Goal: Complete application form: Complete application form

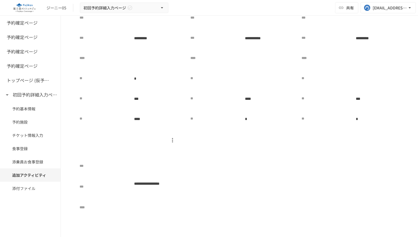
scroll to position [1408, 0]
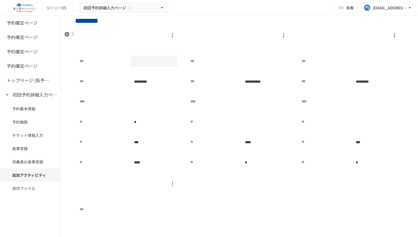
click at [165, 62] on div at bounding box center [154, 61] width 47 height 11
click at [152, 102] on div at bounding box center [154, 101] width 47 height 11
click at [162, 82] on p "*********" at bounding box center [150, 82] width 38 height 6
click at [160, 67] on div "*** *** ********* **** ** * ** *** ** ****" at bounding box center [129, 112] width 98 height 112
click at [172, 59] on div at bounding box center [154, 61] width 47 height 11
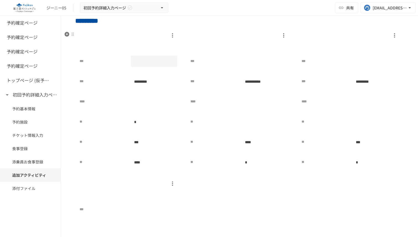
click at [158, 58] on div at bounding box center [154, 61] width 47 height 11
click at [160, 63] on div at bounding box center [154, 61] width 47 height 11
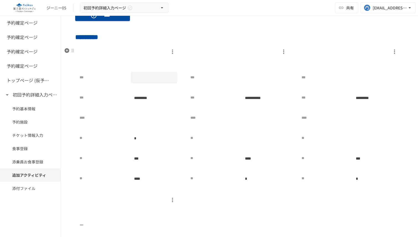
scroll to position [1349, 0]
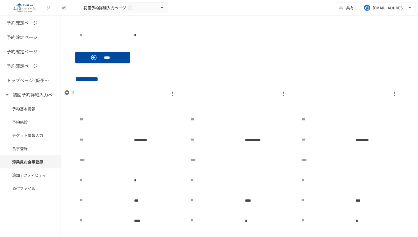
click at [175, 92] on icon "button" at bounding box center [172, 93] width 7 height 7
click at [191, 86] on div at bounding box center [209, 118] width 418 height 237
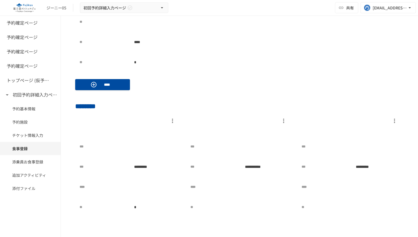
scroll to position [888, 0]
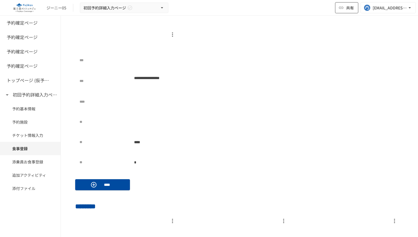
click at [339, 12] on button "共有" at bounding box center [346, 7] width 23 height 11
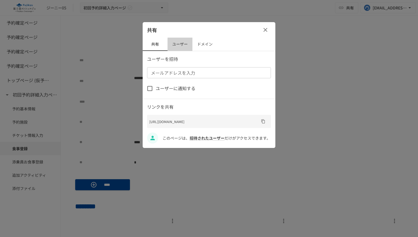
click at [175, 46] on button "ユーザー" at bounding box center [180, 44] width 25 height 13
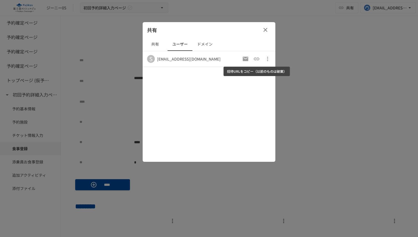
click at [257, 57] on icon "招待URLをコピー（以前のものは破棄）" at bounding box center [256, 59] width 7 height 7
click at [338, 55] on div at bounding box center [209, 118] width 418 height 237
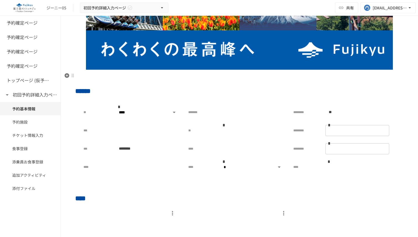
scroll to position [72, 0]
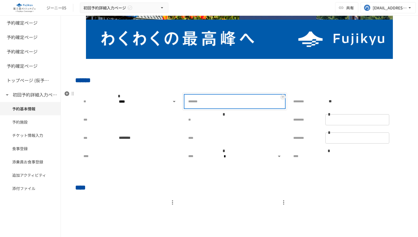
click at [238, 101] on div at bounding box center [252, 101] width 64 height 11
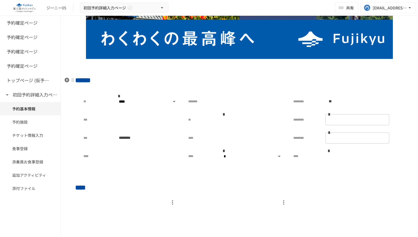
click at [211, 80] on h2 "******" at bounding box center [239, 80] width 328 height 11
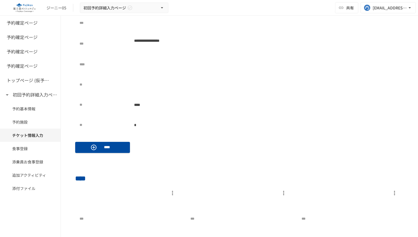
scroll to position [585, 0]
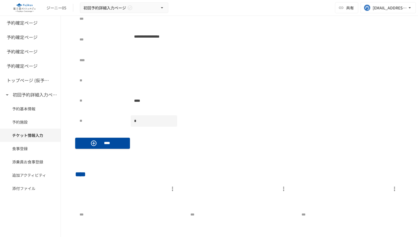
click at [146, 119] on div "*" at bounding box center [154, 120] width 47 height 11
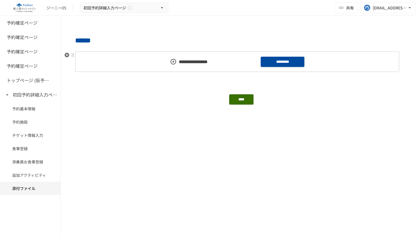
scroll to position [1771, 0]
